Goal: Transaction & Acquisition: Download file/media

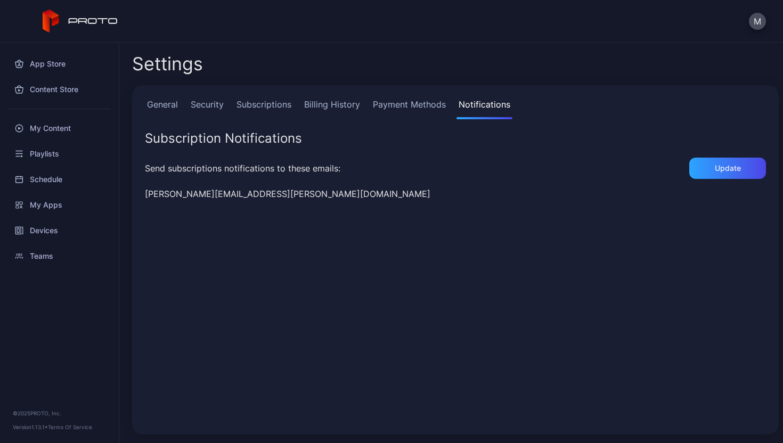
click at [52, 89] on div "Content Store" at bounding box center [59, 90] width 106 height 26
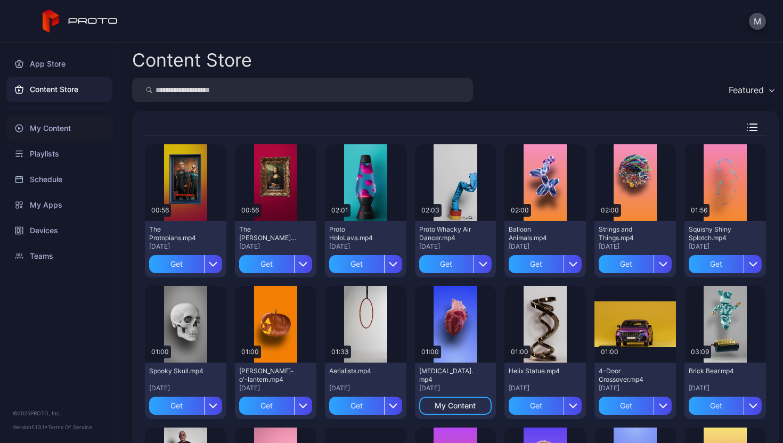
click at [75, 132] on div "My Content" at bounding box center [59, 129] width 106 height 26
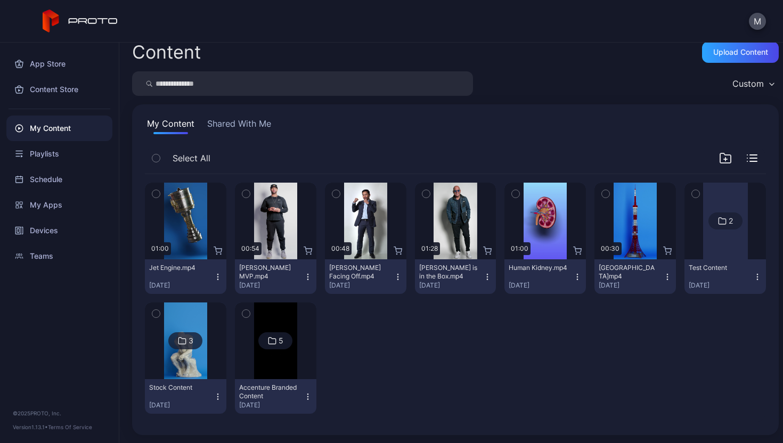
scroll to position [10, 0]
click at [83, 234] on div "Devices" at bounding box center [59, 231] width 106 height 26
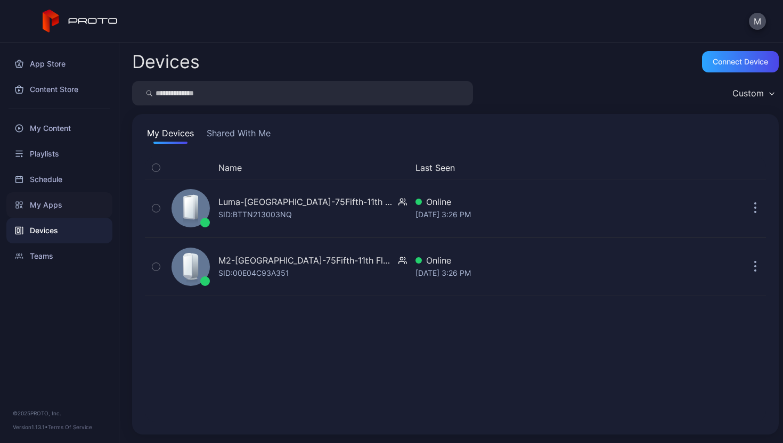
click at [82, 211] on div "My Apps" at bounding box center [59, 205] width 106 height 26
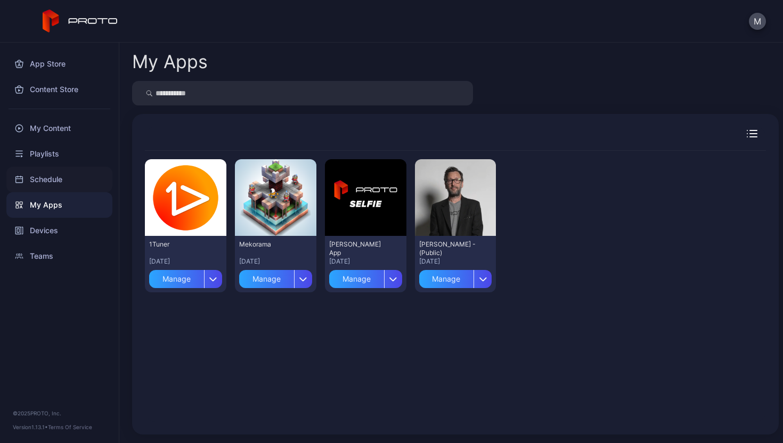
click at [61, 176] on div "Schedule" at bounding box center [59, 180] width 106 height 26
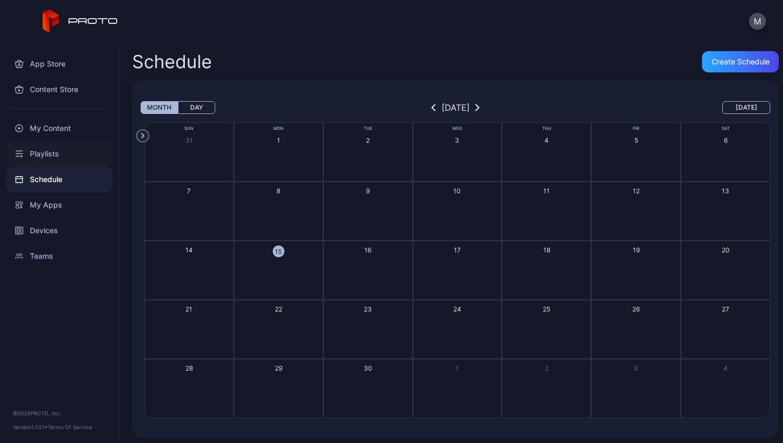
click at [57, 156] on div "Playlists" at bounding box center [59, 154] width 106 height 26
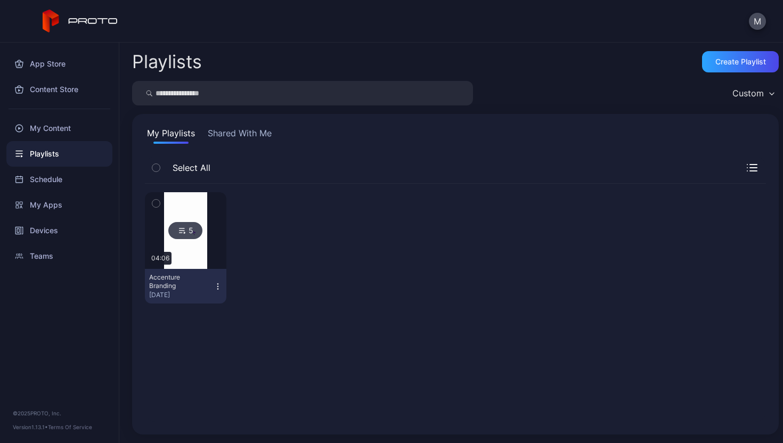
click at [231, 128] on button "Shared With Me" at bounding box center [240, 135] width 68 height 17
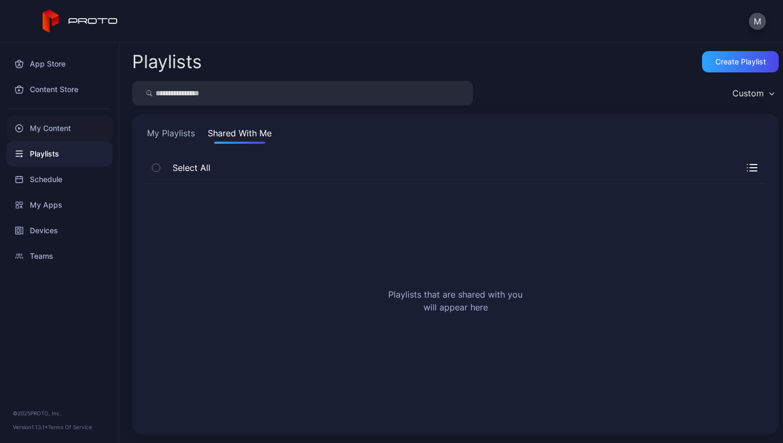
drag, startPoint x: 144, startPoint y: 132, endPoint x: 102, endPoint y: 136, distance: 41.8
click at [132, 134] on div "My Playlists Shared With Me Select All Playlists that are shared with you will …" at bounding box center [455, 274] width 647 height 321
click at [47, 131] on div "My Content" at bounding box center [59, 129] width 106 height 26
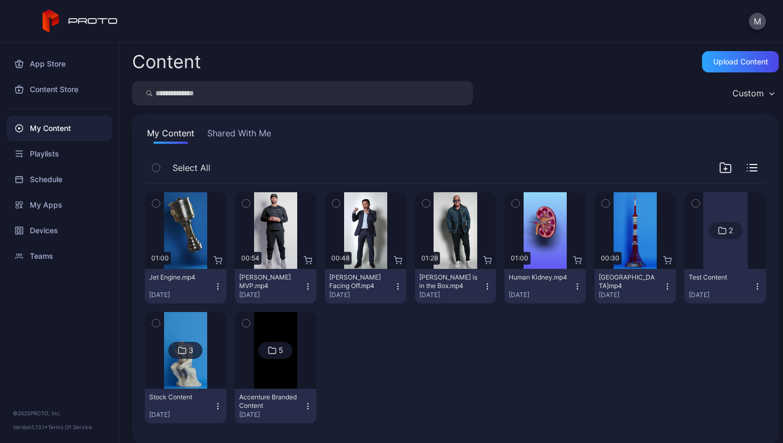
click at [259, 364] on img at bounding box center [275, 350] width 43 height 77
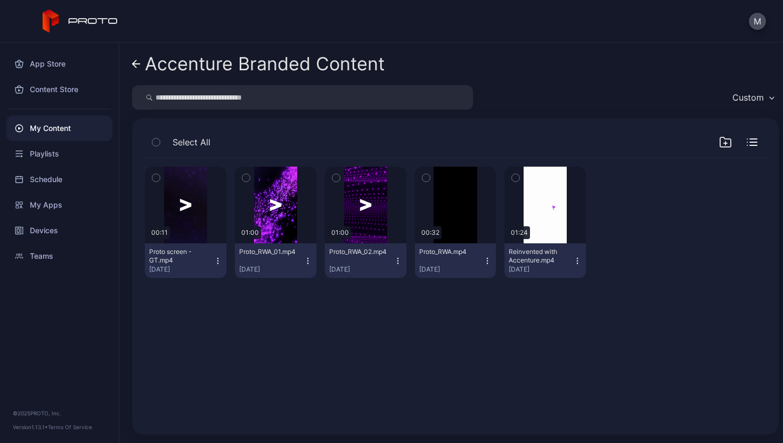
click at [142, 62] on link "Accenture Branded Content" at bounding box center [258, 64] width 253 height 26
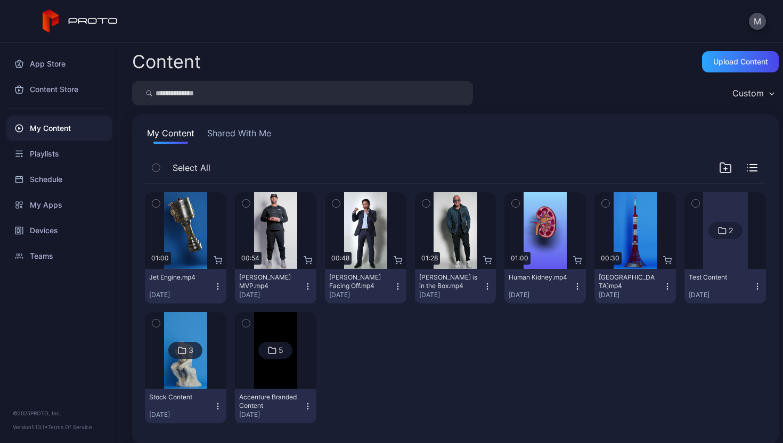
click at [178, 350] on icon at bounding box center [182, 350] width 9 height 13
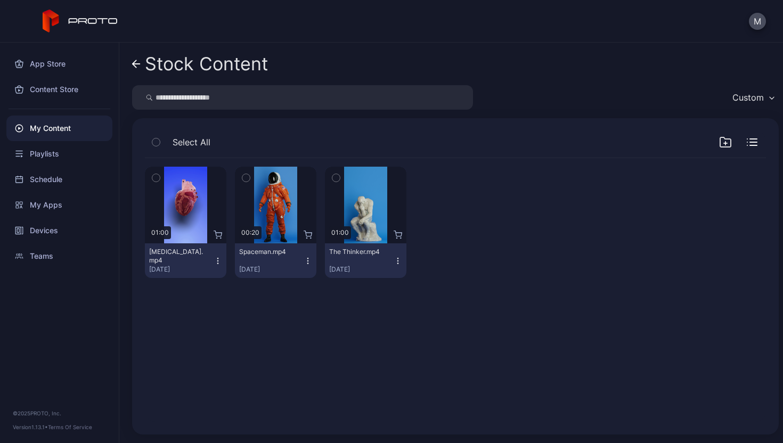
click at [142, 61] on link "Stock Content" at bounding box center [200, 64] width 136 height 26
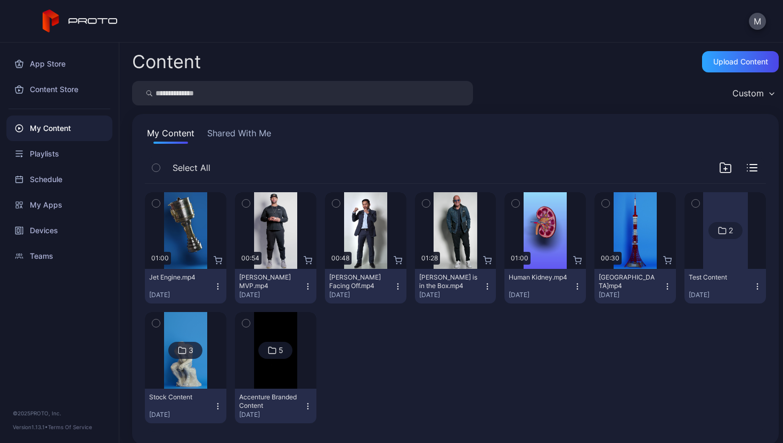
click at [720, 208] on div at bounding box center [725, 230] width 45 height 77
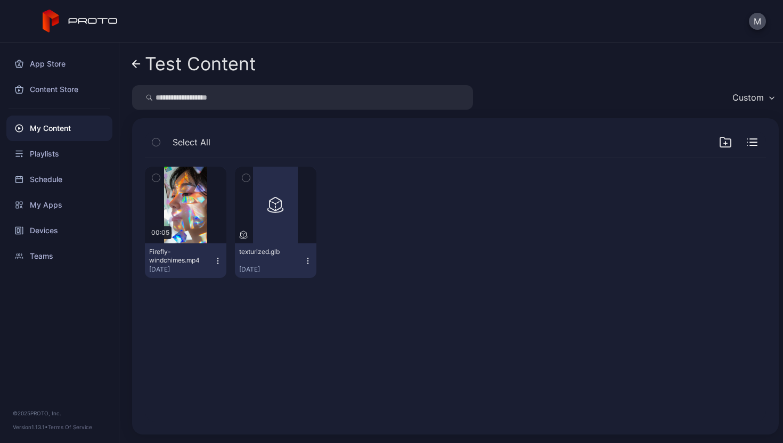
click at [143, 64] on link "Test Content" at bounding box center [194, 64] width 124 height 26
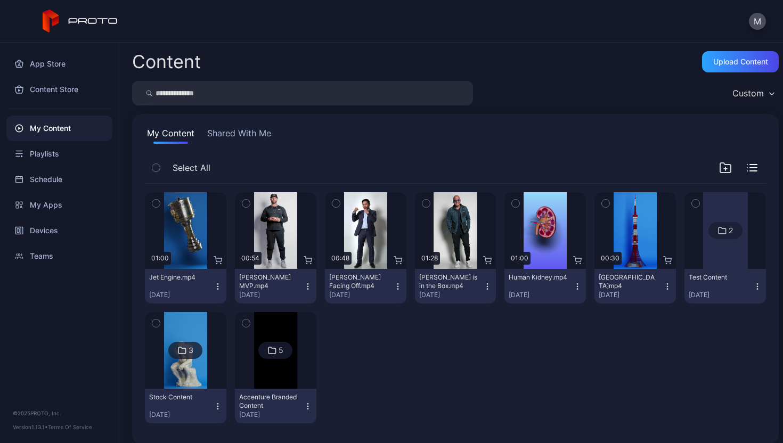
click at [61, 125] on div "My Content" at bounding box center [59, 129] width 106 height 26
click at [232, 142] on button "Shared With Me" at bounding box center [239, 135] width 68 height 17
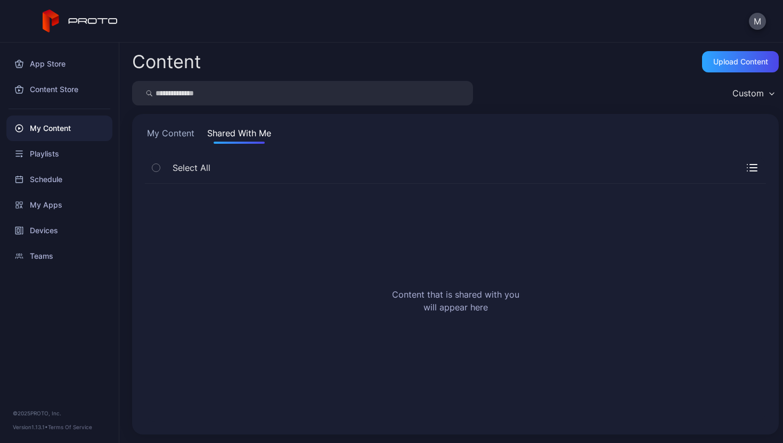
click at [198, 136] on div "My Content Shared With Me" at bounding box center [455, 135] width 621 height 17
click at [184, 137] on button "My Content" at bounding box center [171, 135] width 52 height 17
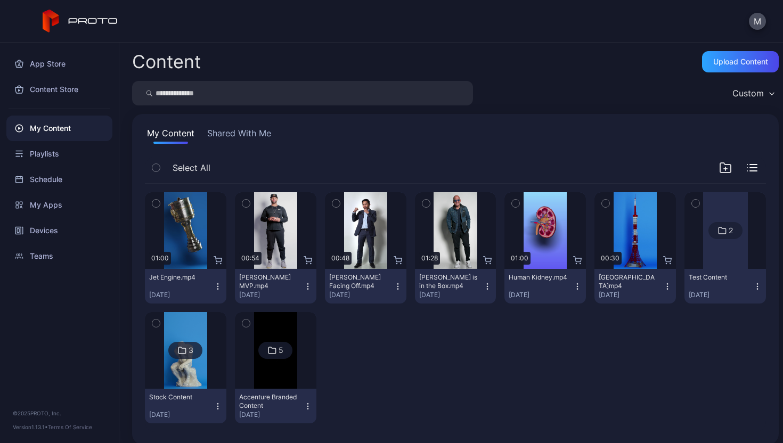
scroll to position [10, 0]
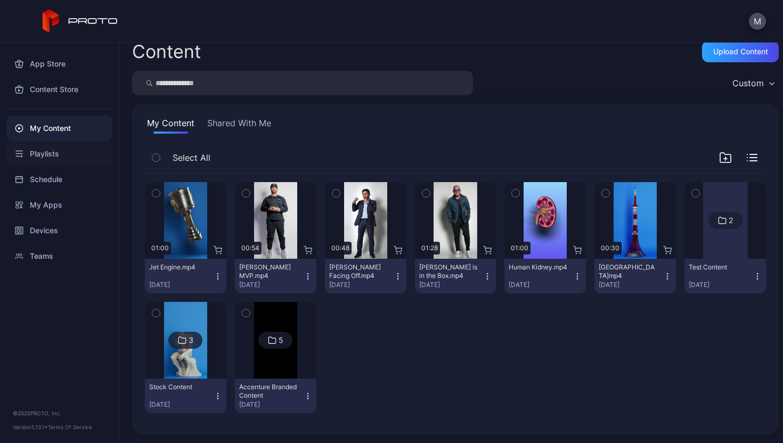
click at [46, 159] on div "Playlists" at bounding box center [59, 154] width 106 height 26
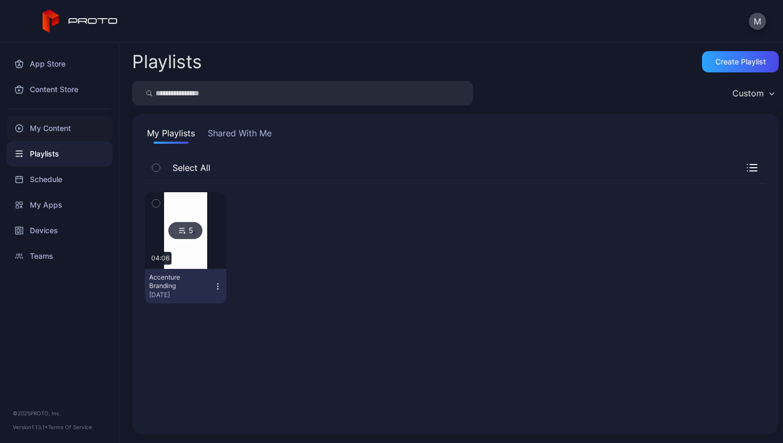
click at [75, 135] on div "My Content" at bounding box center [59, 129] width 106 height 26
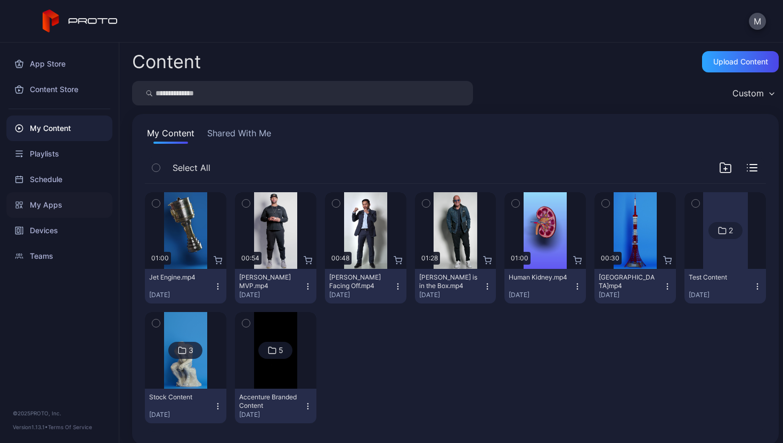
click at [67, 211] on div "My Apps" at bounding box center [59, 205] width 106 height 26
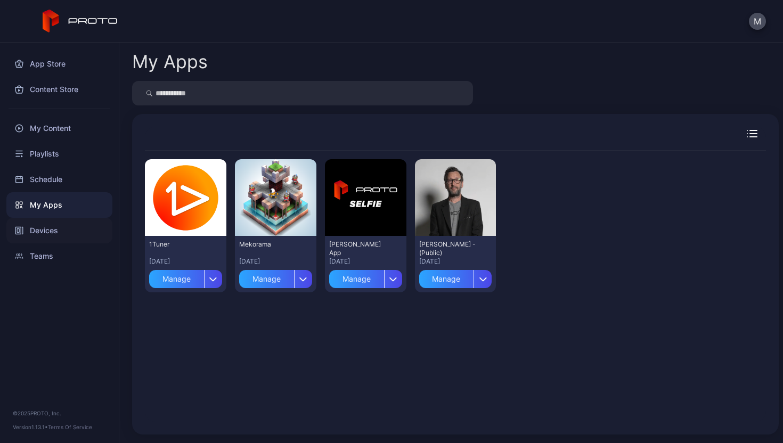
click at [66, 239] on div "Devices" at bounding box center [59, 231] width 106 height 26
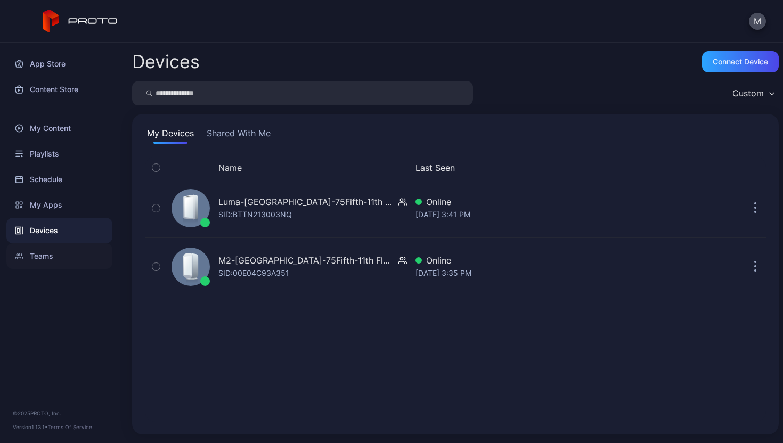
click at [64, 260] on div "Teams" at bounding box center [59, 257] width 106 height 26
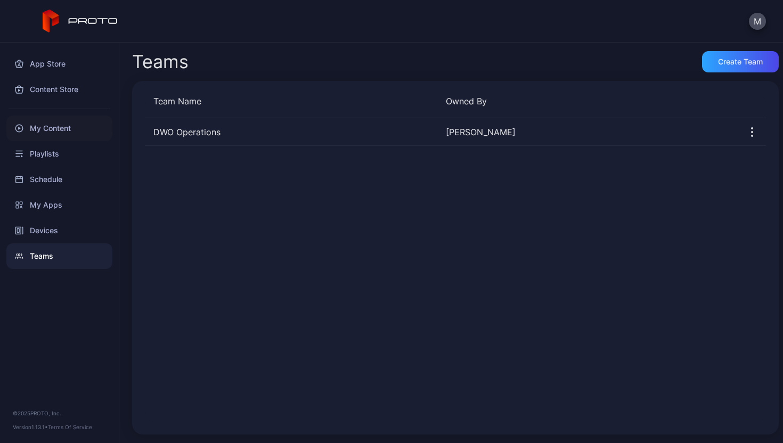
click at [54, 127] on div "My Content" at bounding box center [59, 129] width 106 height 26
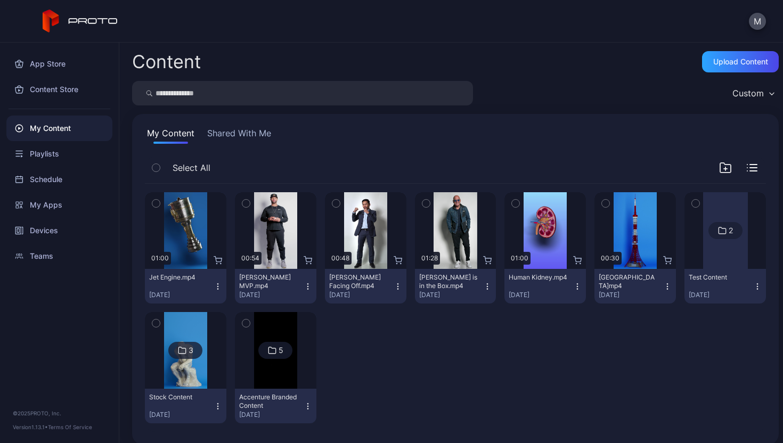
scroll to position [10, 0]
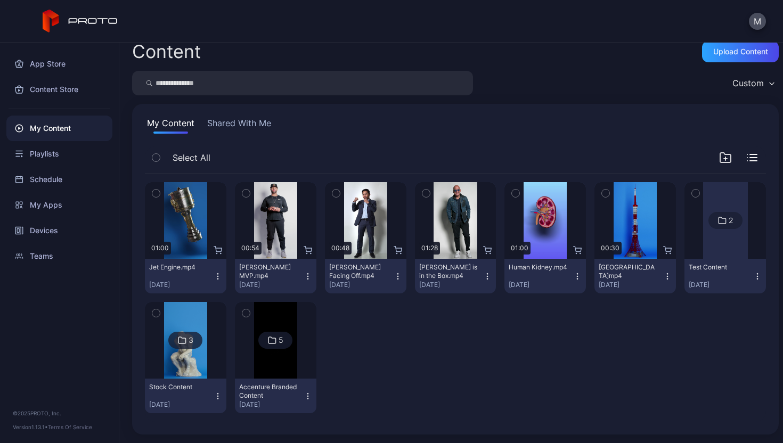
click at [225, 129] on button "Shared With Me" at bounding box center [239, 125] width 68 height 17
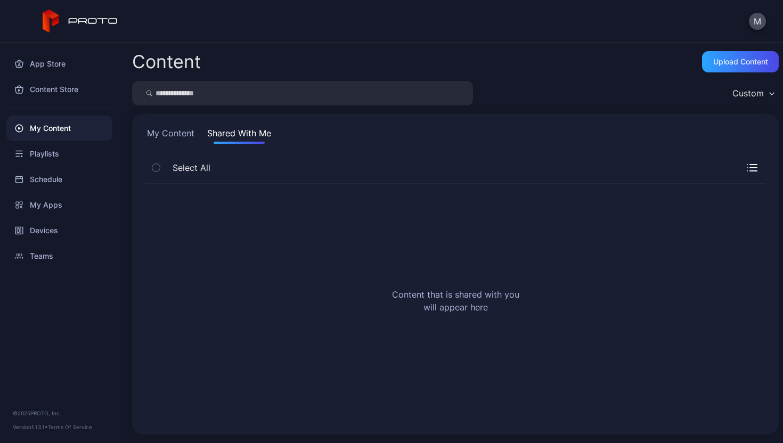
click at [66, 131] on div "My Content" at bounding box center [59, 129] width 106 height 26
click at [188, 131] on button "My Content" at bounding box center [171, 135] width 52 height 17
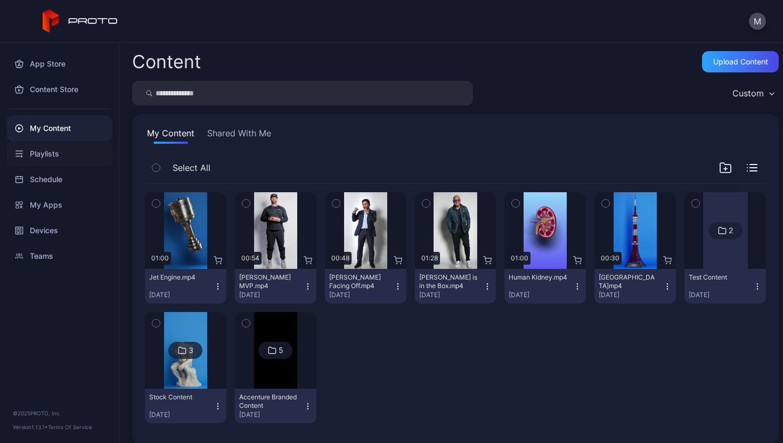
click at [51, 155] on div "Playlists" at bounding box center [59, 154] width 106 height 26
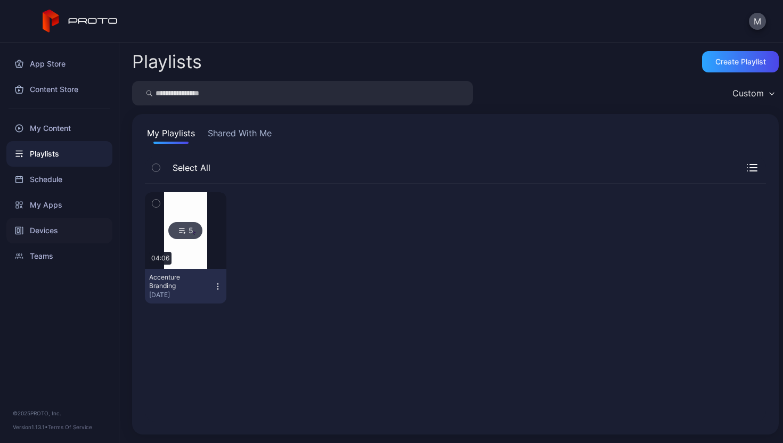
click at [49, 237] on div "Devices" at bounding box center [59, 231] width 106 height 26
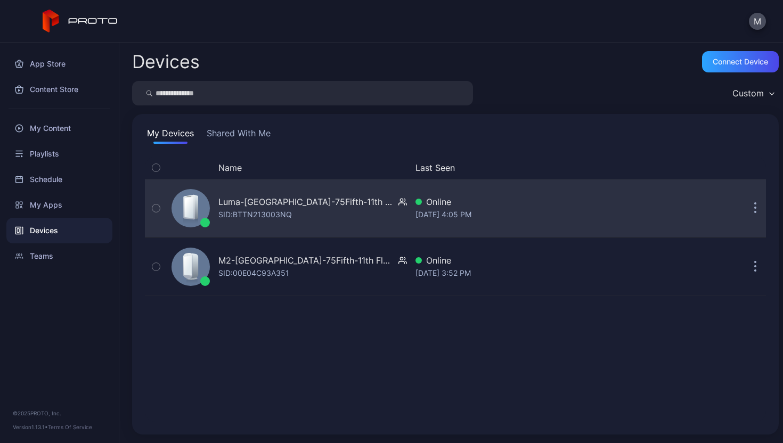
click at [745, 211] on button "button" at bounding box center [755, 208] width 21 height 21
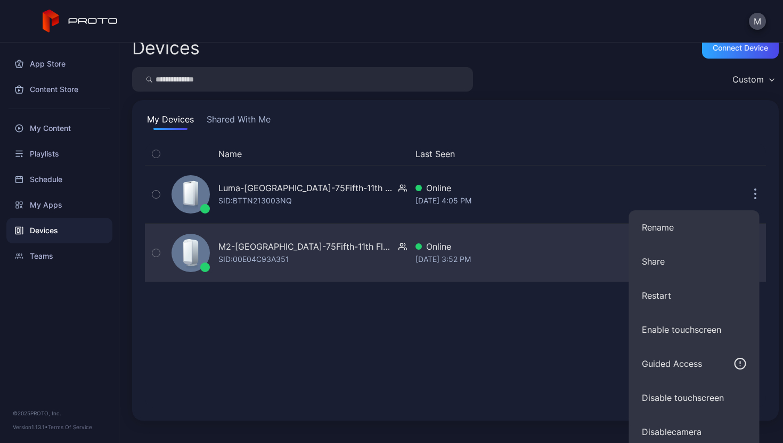
scroll to position [3, 0]
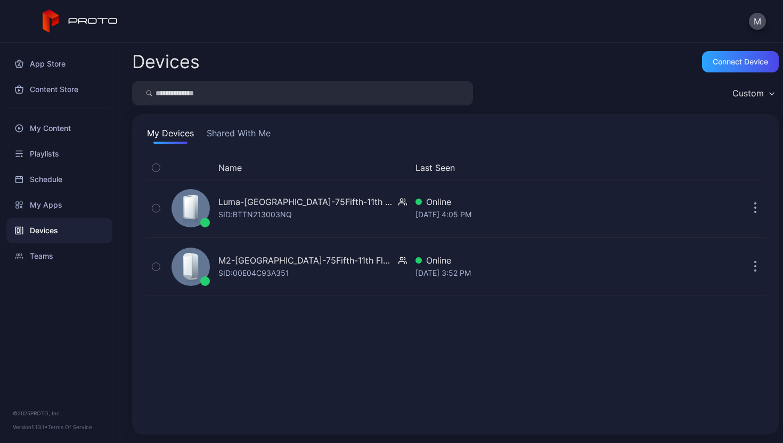
click at [624, 111] on div "Devices Connect device Custom My Devices Shared With Me Name Last Seen Luma-[GE…" at bounding box center [451, 243] width 664 height 401
click at [67, 66] on div "App Store" at bounding box center [59, 64] width 106 height 26
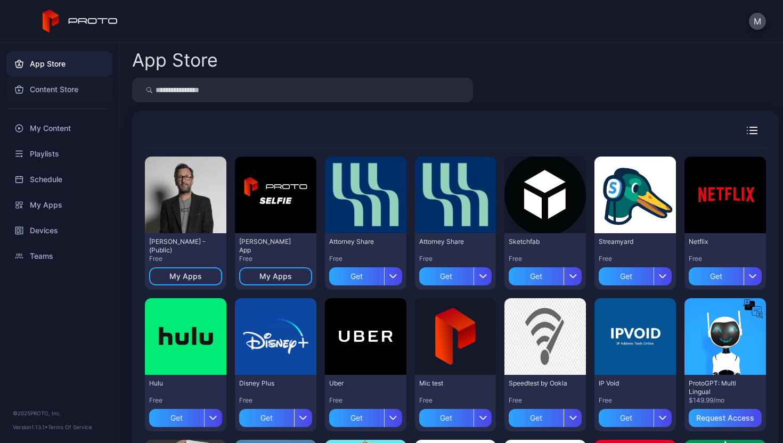
click at [67, 87] on div "Content Store" at bounding box center [59, 90] width 106 height 26
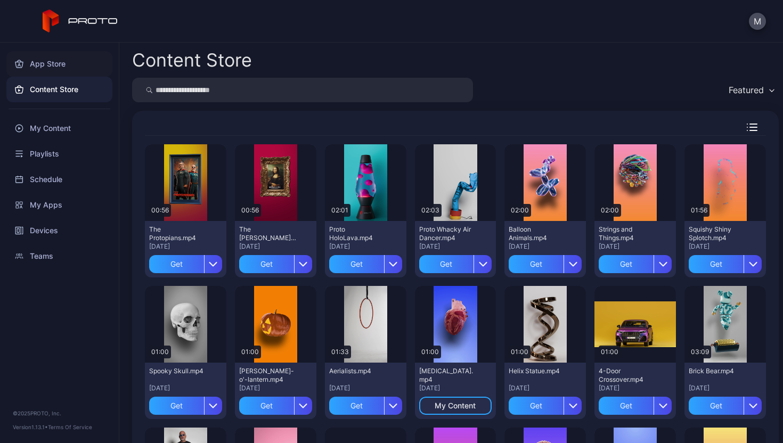
click at [58, 69] on div "App Store" at bounding box center [59, 64] width 106 height 26
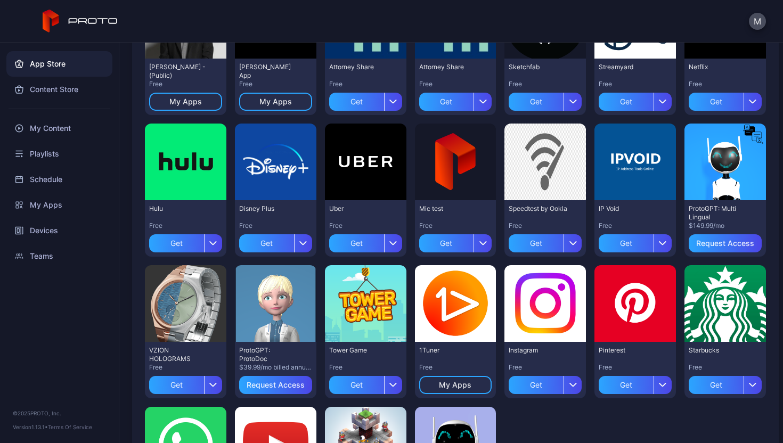
scroll to position [187, 0]
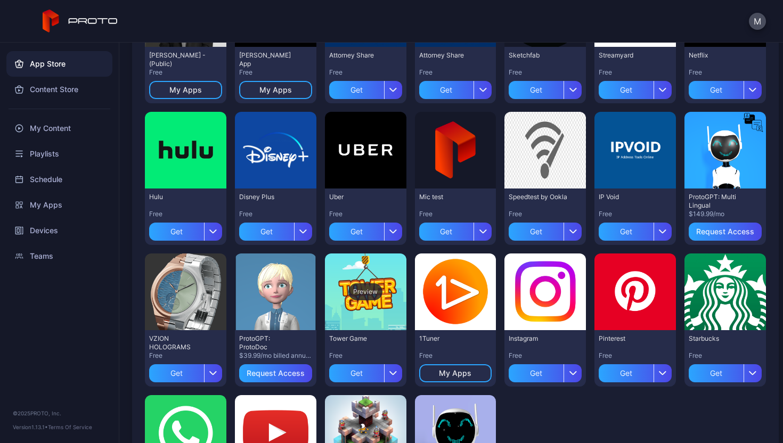
click at [365, 284] on div "Preview" at bounding box center [366, 292] width 34 height 17
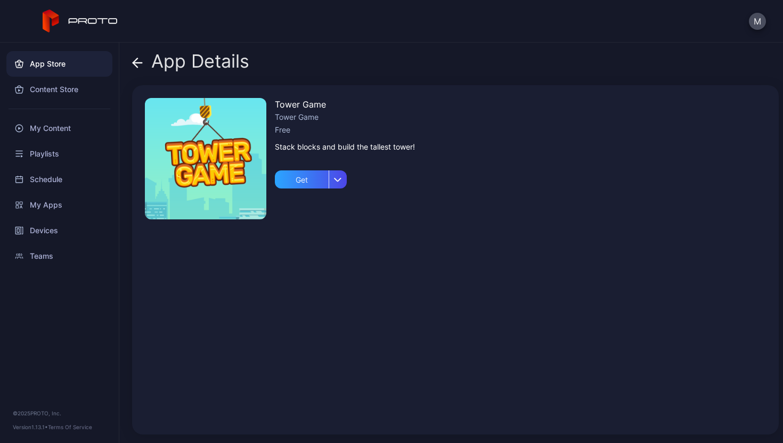
click at [146, 66] on div "App Details" at bounding box center [190, 64] width 117 height 26
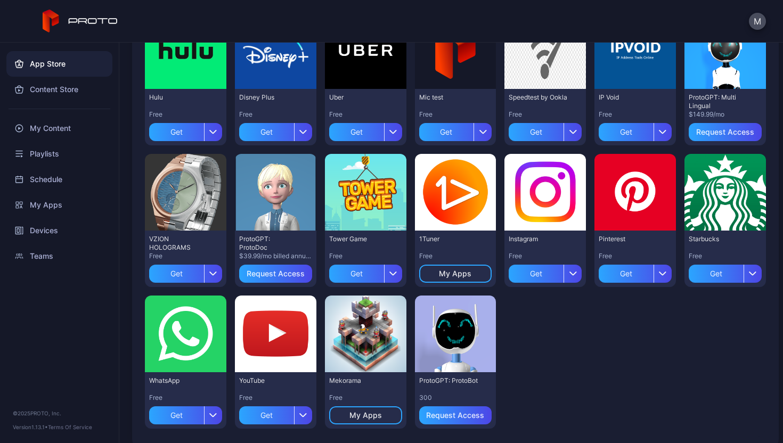
scroll to position [300, 0]
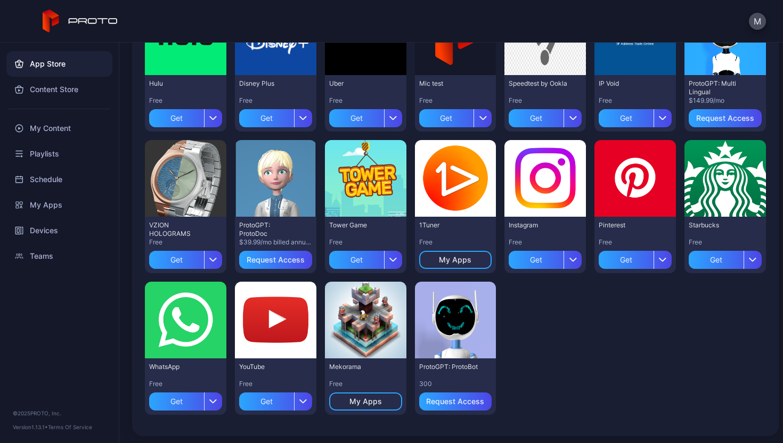
click at [459, 219] on div "1Tuner Free My Apps" at bounding box center [456, 245] width 82 height 56
click at [451, 230] on div "1Tuner Free" at bounding box center [455, 234] width 73 height 26
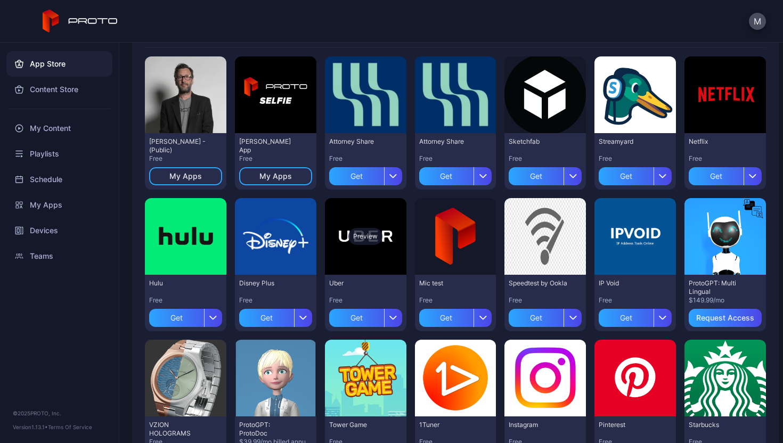
scroll to position [83, 0]
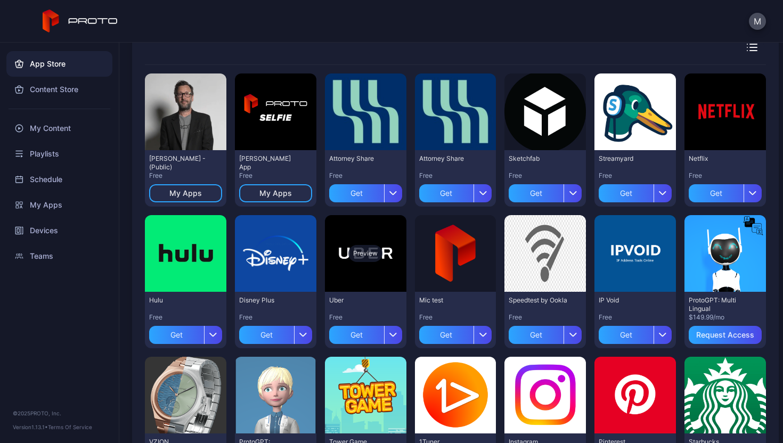
click at [373, 273] on div "Preview" at bounding box center [366, 253] width 82 height 77
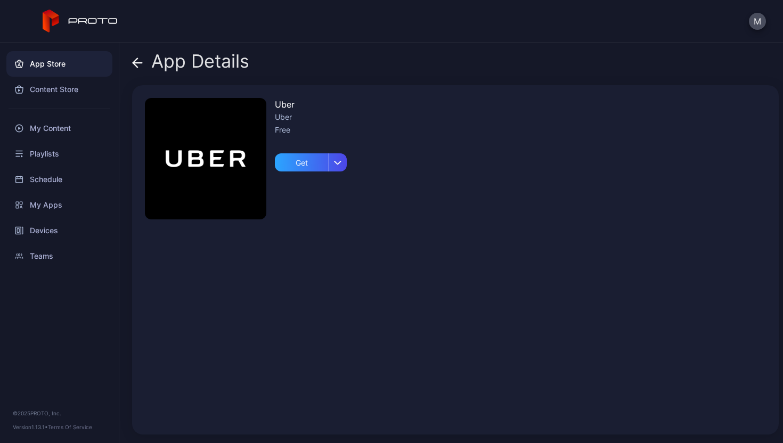
click at [141, 68] on icon at bounding box center [137, 63] width 11 height 11
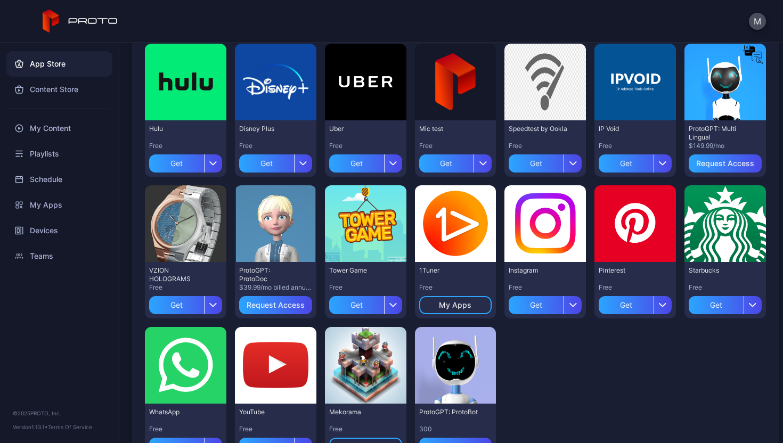
scroll to position [302, 0]
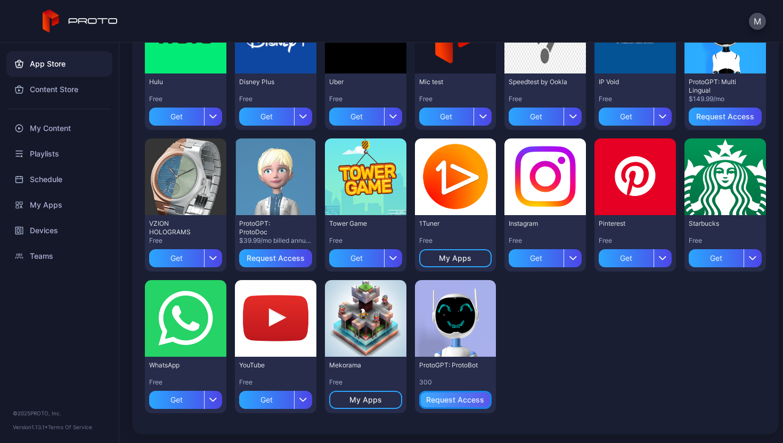
click at [460, 396] on div "Request Access" at bounding box center [455, 400] width 58 height 9
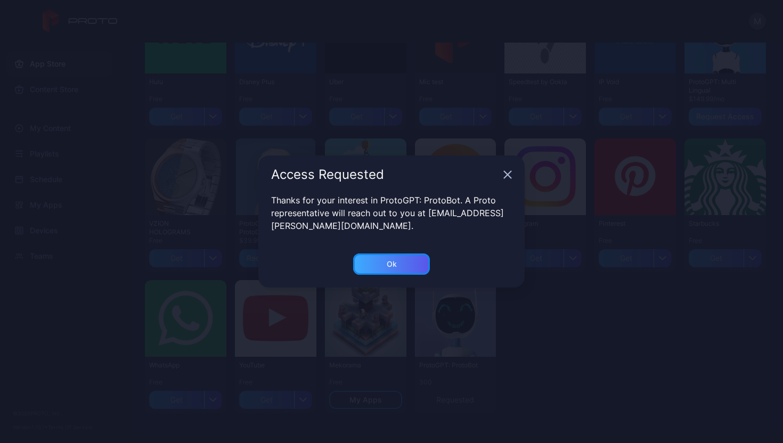
click at [398, 266] on div "Ok" at bounding box center [391, 264] width 77 height 21
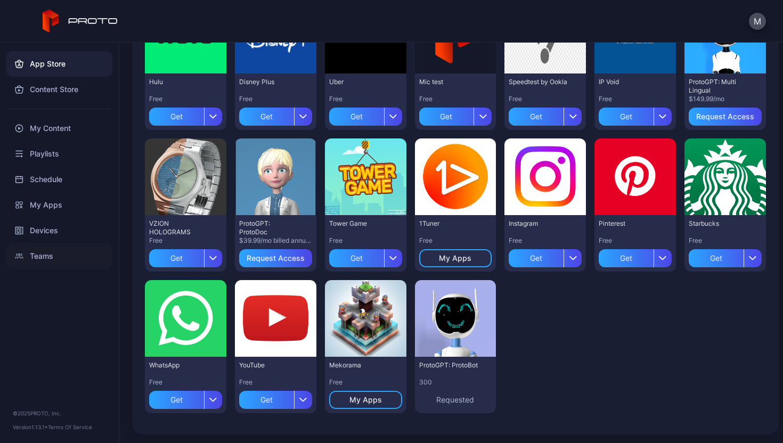
click at [63, 255] on div "Teams" at bounding box center [59, 257] width 106 height 26
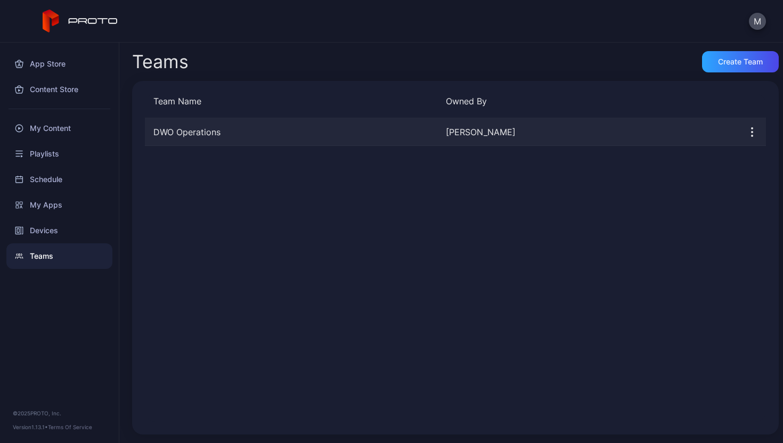
click at [746, 136] on icon "button" at bounding box center [752, 132] width 13 height 13
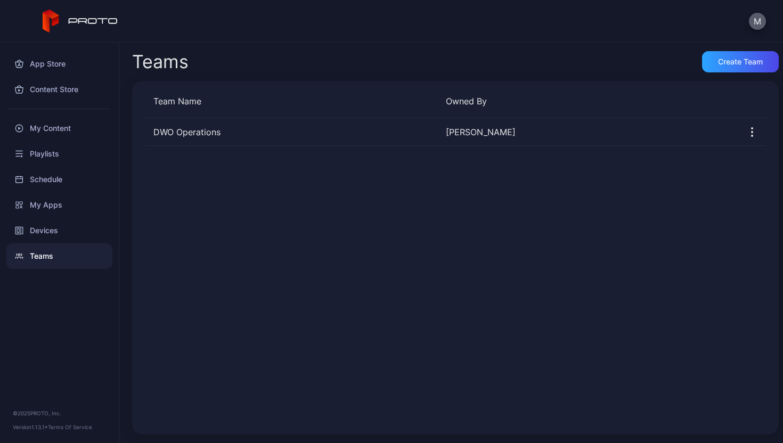
click at [766, 21] on button "M" at bounding box center [757, 21] width 17 height 17
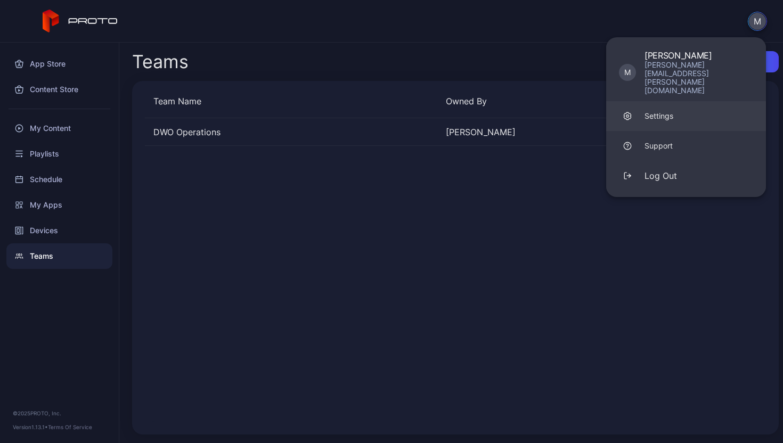
click at [686, 101] on link "Settings" at bounding box center [686, 116] width 160 height 30
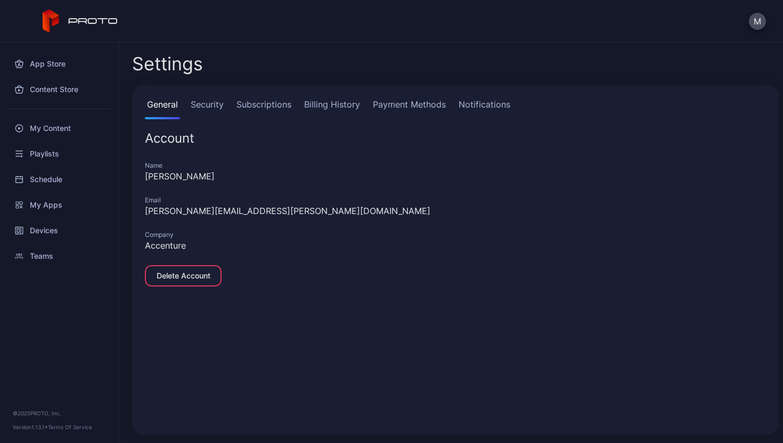
click at [484, 106] on link "Notifications" at bounding box center [485, 108] width 56 height 21
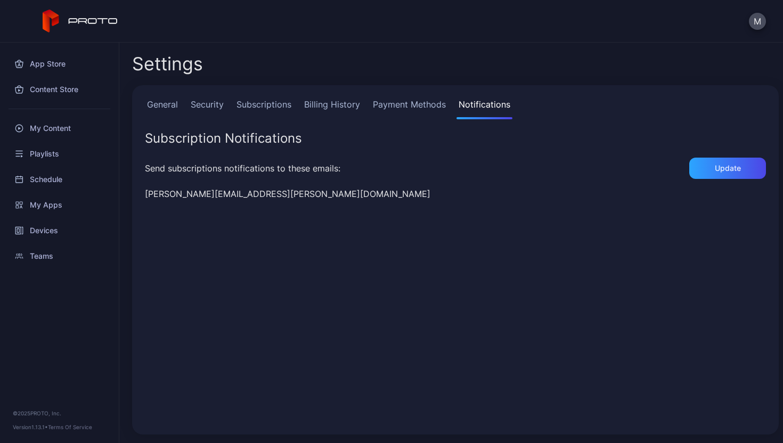
click at [432, 107] on link "Payment Methods" at bounding box center [409, 108] width 77 height 21
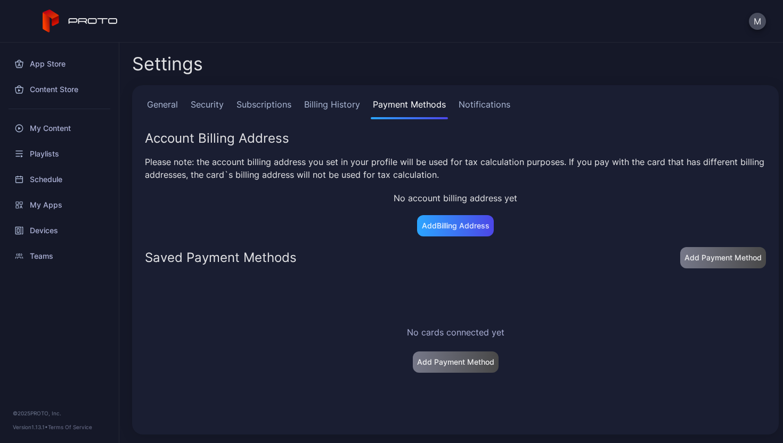
click at [338, 110] on link "Billing History" at bounding box center [332, 108] width 60 height 21
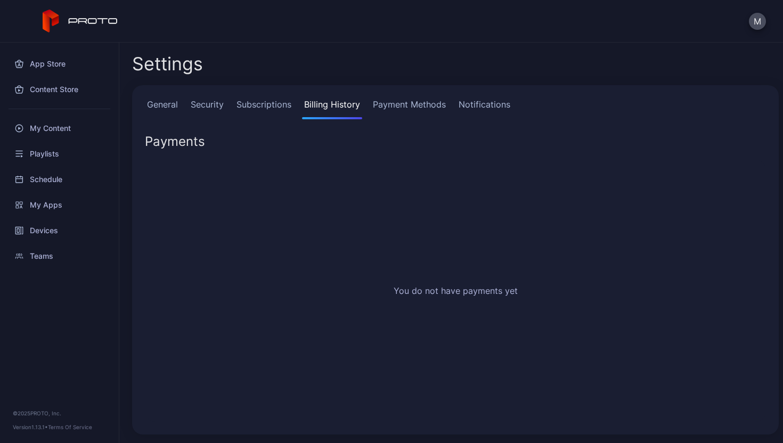
click at [269, 105] on link "Subscriptions" at bounding box center [263, 108] width 59 height 21
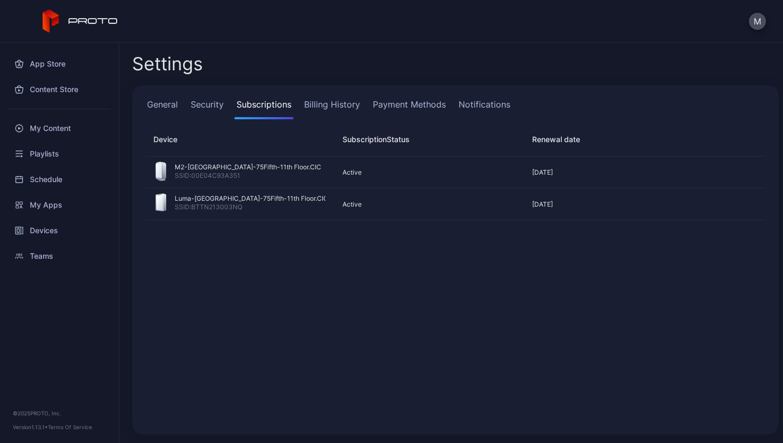
click at [217, 99] on link "Security" at bounding box center [207, 108] width 37 height 21
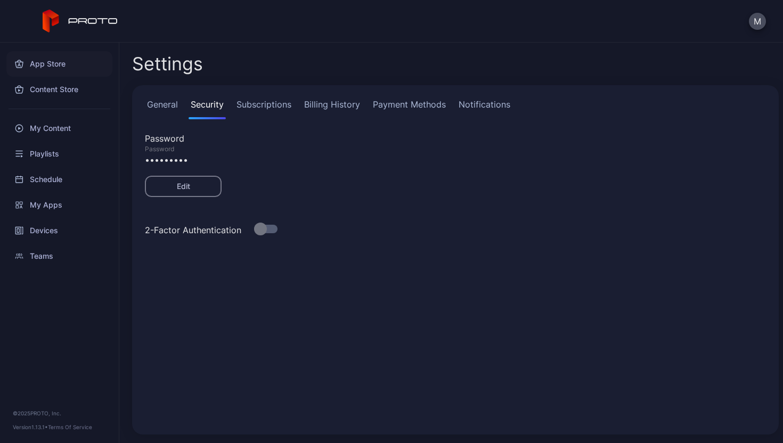
click at [67, 63] on div "App Store" at bounding box center [59, 64] width 106 height 26
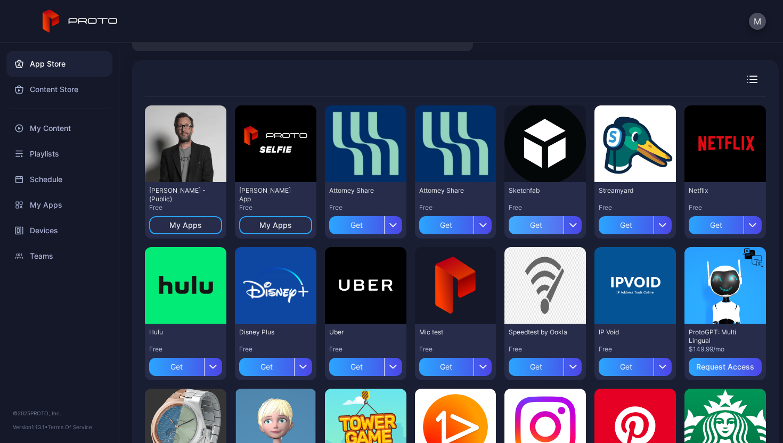
scroll to position [52, 0]
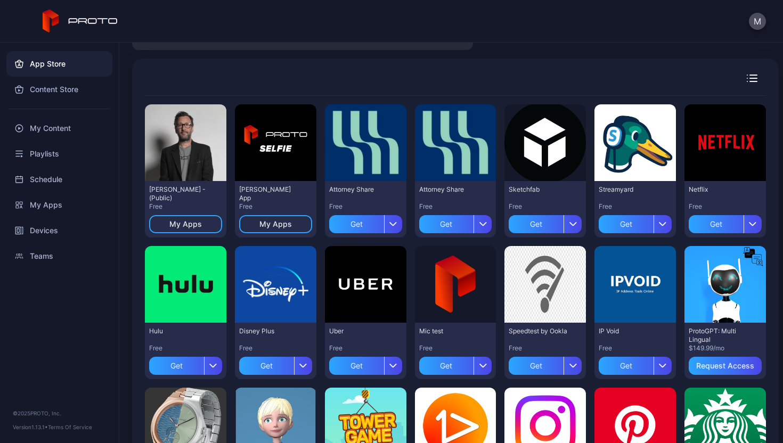
click at [537, 213] on button "Get" at bounding box center [545, 222] width 73 height 22
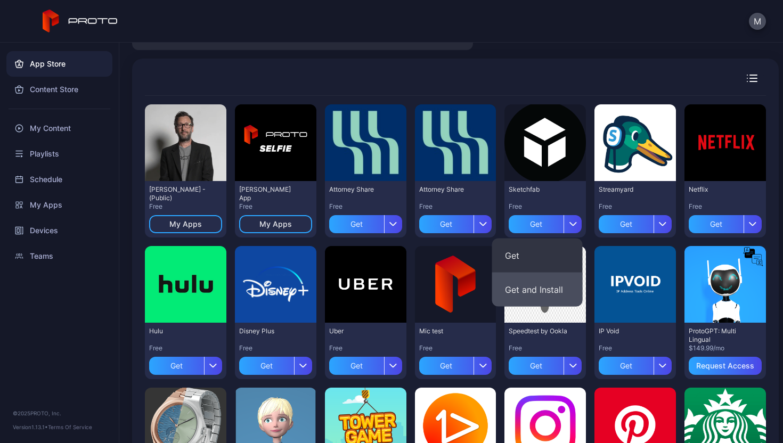
click at [538, 281] on button "Get and Install" at bounding box center [537, 290] width 91 height 34
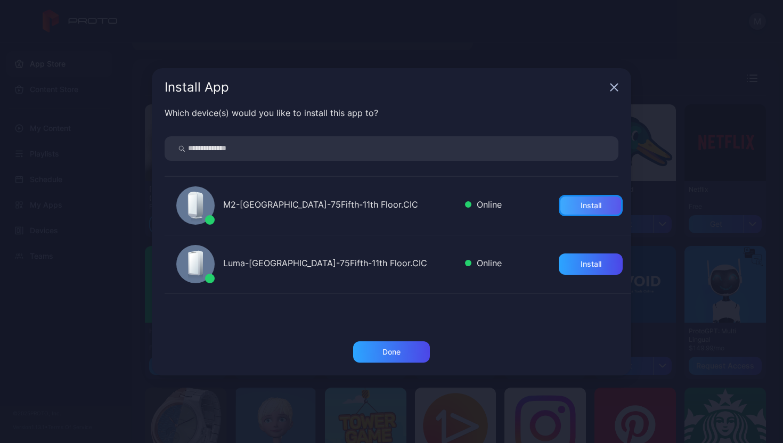
click at [581, 198] on div "Install" at bounding box center [591, 205] width 64 height 21
click at [581, 266] on div "Install" at bounding box center [591, 264] width 21 height 9
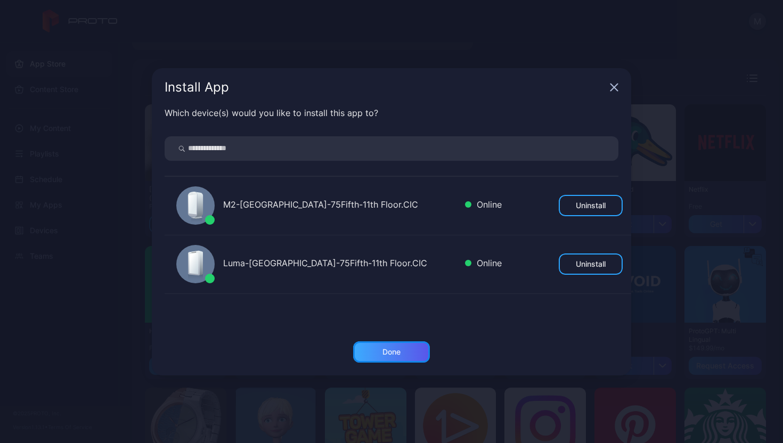
click at [400, 348] on div "Done" at bounding box center [392, 352] width 18 height 9
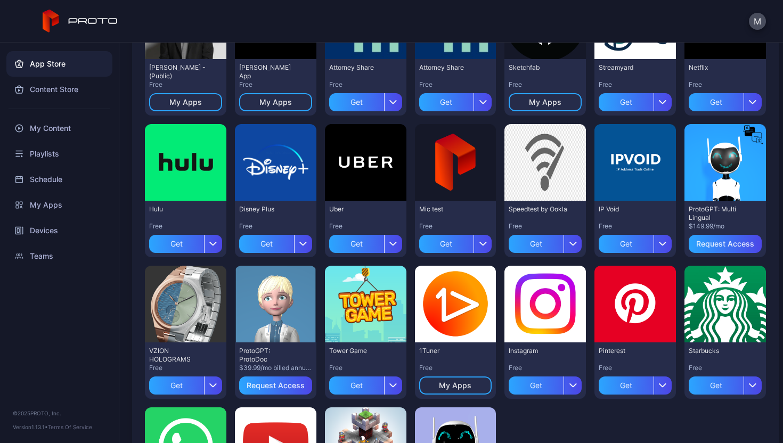
scroll to position [0, 0]
